Goal: Check status: Check status

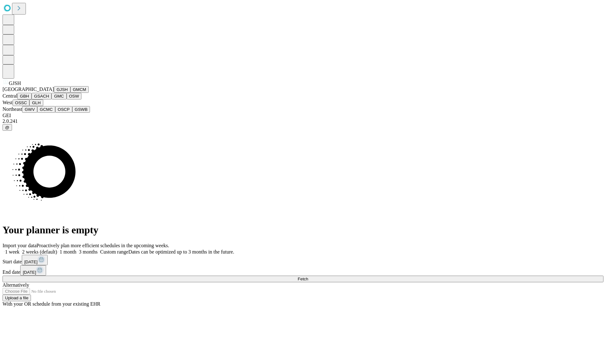
click at [54, 93] on button "GJSH" at bounding box center [62, 89] width 16 height 7
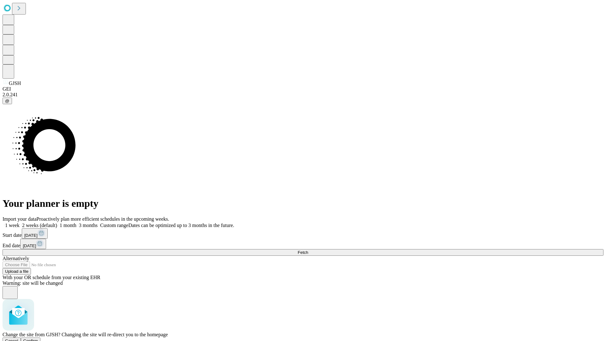
click at [38, 339] on span "Confirm" at bounding box center [30, 341] width 15 height 5
click at [20, 223] on label "1 week" at bounding box center [11, 225] width 17 height 5
click at [308, 250] on span "Fetch" at bounding box center [303, 252] width 10 height 5
